Goal: Task Accomplishment & Management: Use online tool/utility

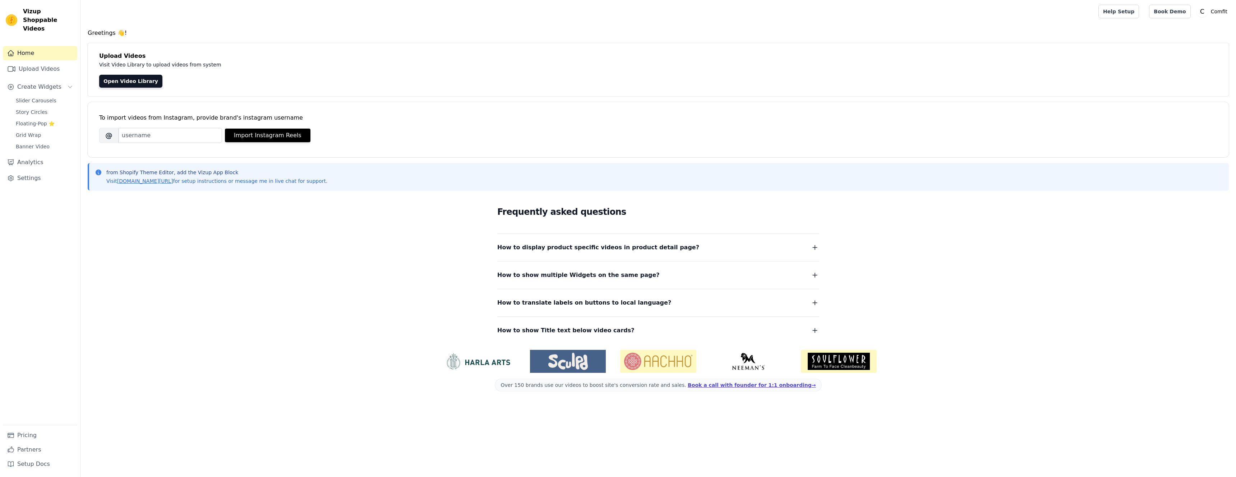
click at [217, 278] on div "Frequently asked questions How to display product specific videos in product de…" at bounding box center [658, 270] width 1141 height 148
click at [44, 83] on span "Create Widgets" at bounding box center [39, 87] width 44 height 9
click at [45, 83] on span "Create Widgets" at bounding box center [39, 87] width 44 height 9
click at [41, 97] on span "Slider Carousels" at bounding box center [36, 100] width 41 height 7
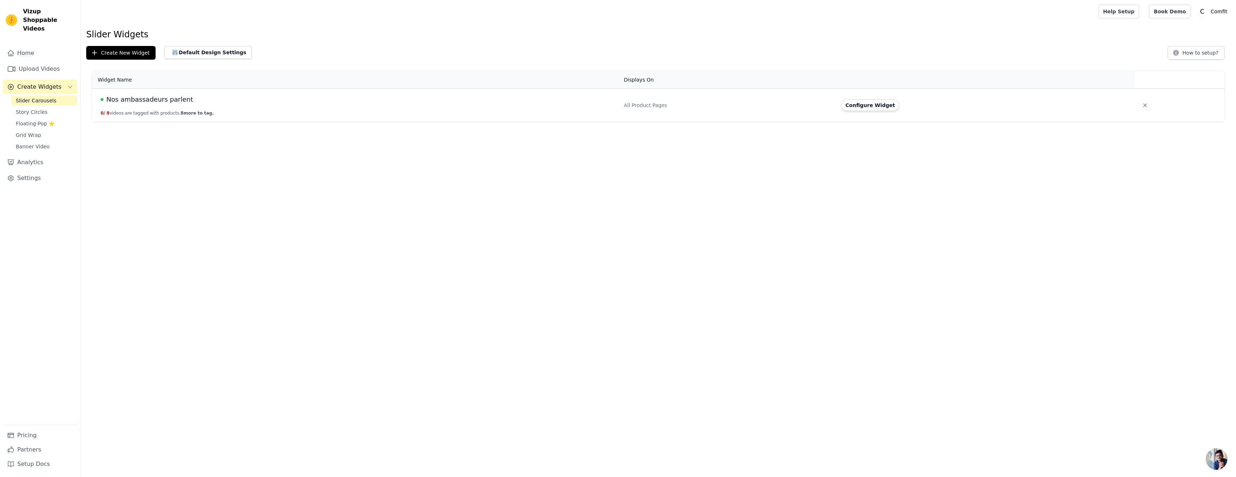
click at [132, 101] on span "Nos ambassadeurs parlent" at bounding box center [149, 99] width 87 height 10
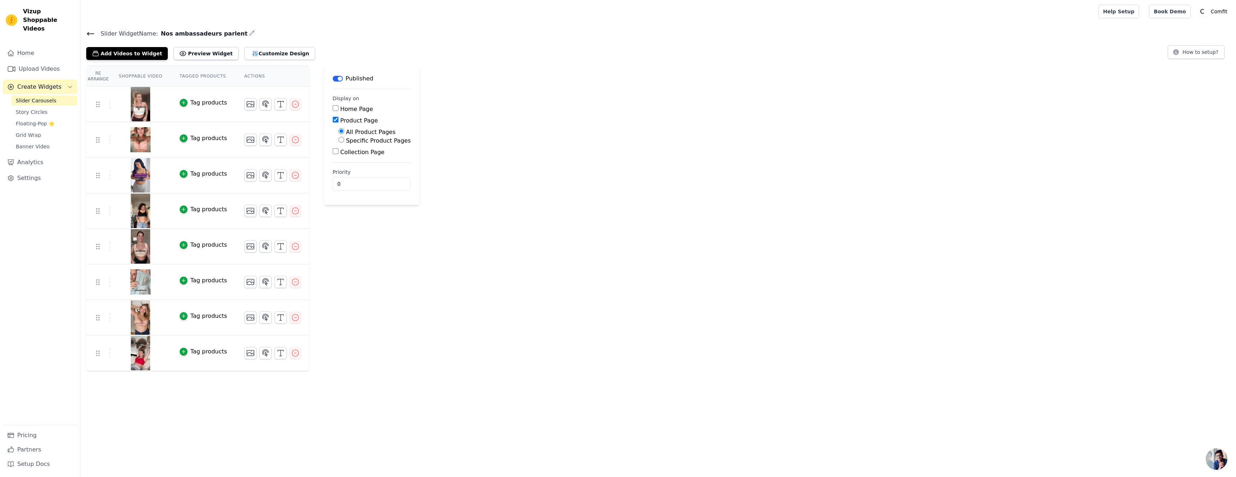
click at [14, 17] on img at bounding box center [11, 19] width 11 height 11
drag, startPoint x: 47, startPoint y: 22, endPoint x: 26, endPoint y: 8, distance: 25.6
click at [26, 8] on span "Vizup Shoppable Videos" at bounding box center [48, 20] width 51 height 26
click at [23, 8] on span "Vizup Shoppable Videos" at bounding box center [48, 20] width 51 height 26
click at [30, 171] on link "Settings" at bounding box center [40, 178] width 74 height 14
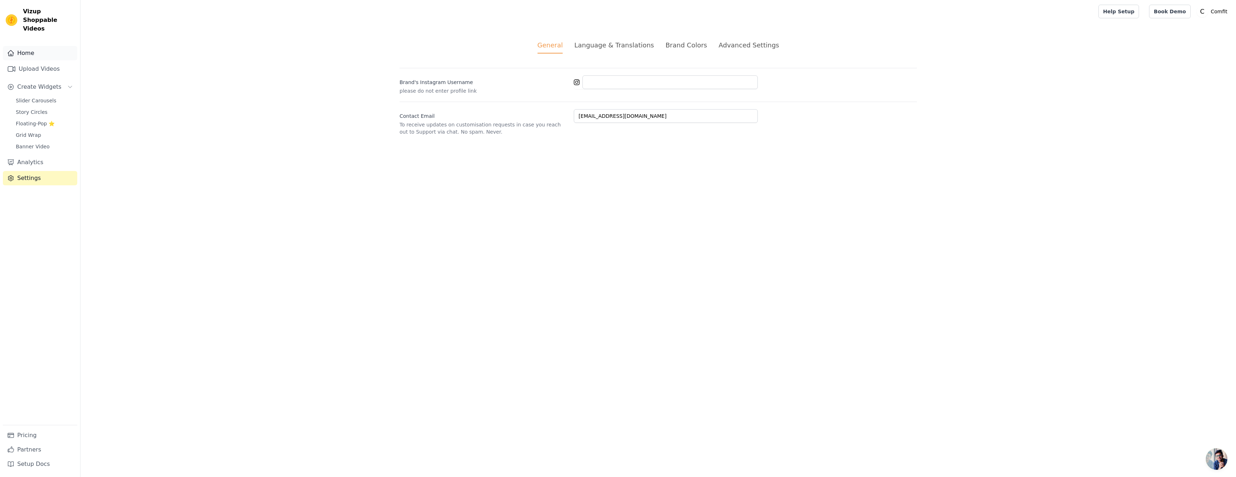
click at [49, 46] on link "Home" at bounding box center [40, 53] width 74 height 14
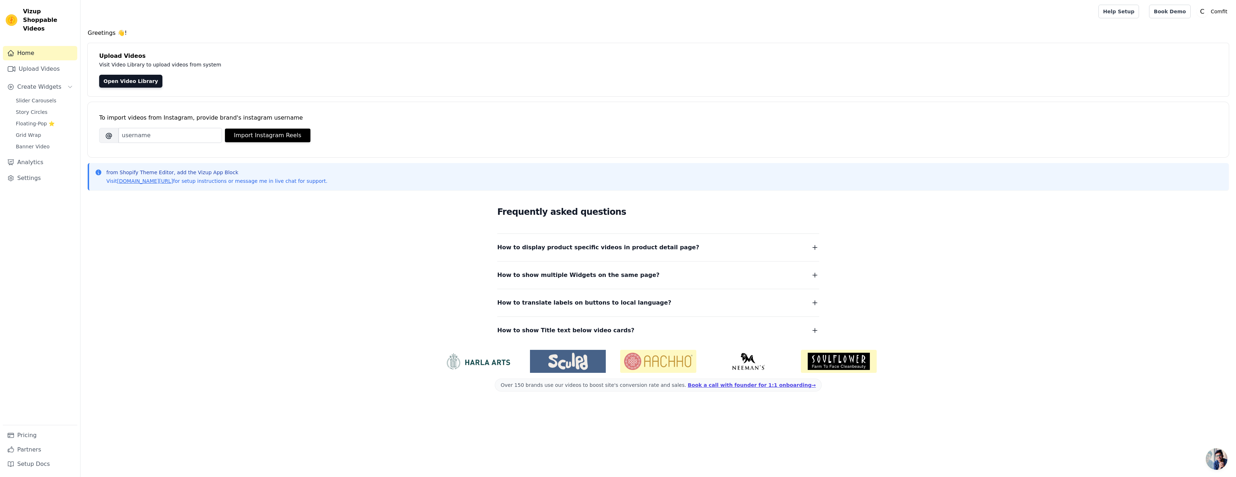
click at [123, 117] on div "To import videos from Instagram, provide brand's instagram username" at bounding box center [658, 118] width 1118 height 9
click at [152, 226] on div "Frequently asked questions How to display product specific videos in product de…" at bounding box center [658, 270] width 1141 height 148
click at [36, 83] on span "Create Widgets" at bounding box center [39, 87] width 44 height 9
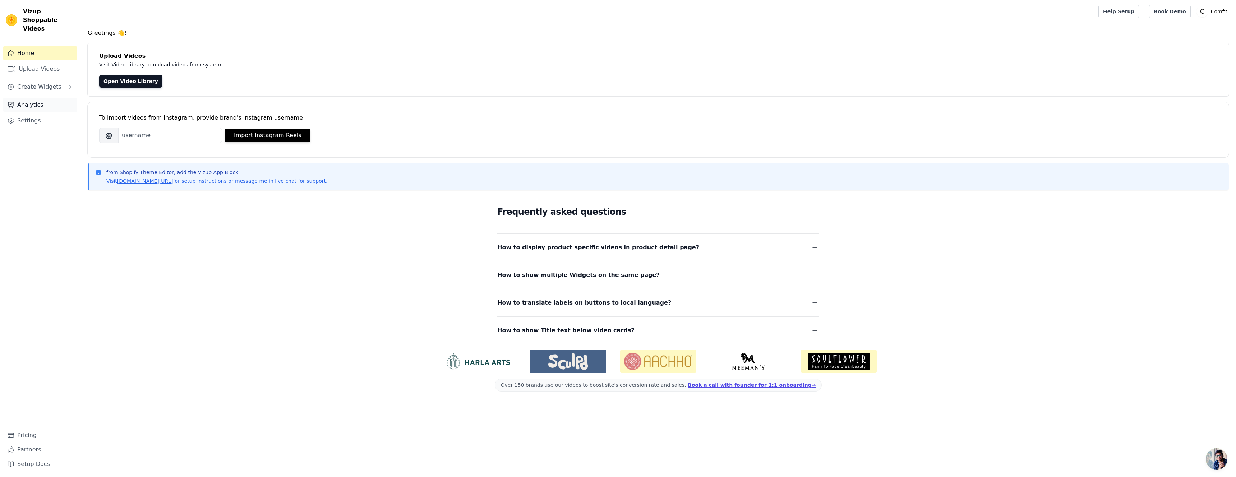
click at [36, 99] on link "Analytics" at bounding box center [40, 105] width 74 height 14
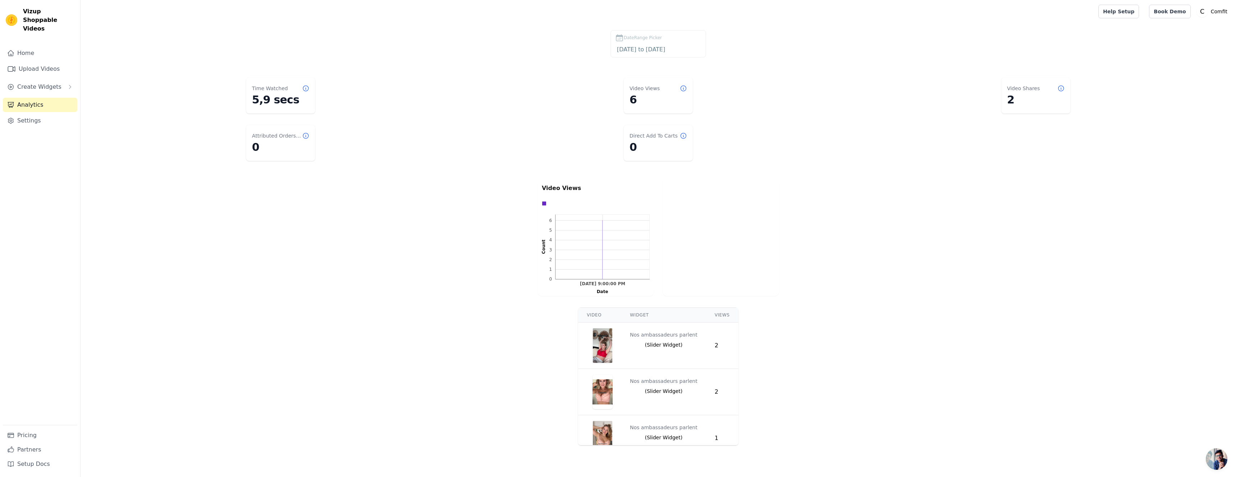
click at [13, 14] on img at bounding box center [11, 19] width 11 height 11
